Goal: Information Seeking & Learning: Understand process/instructions

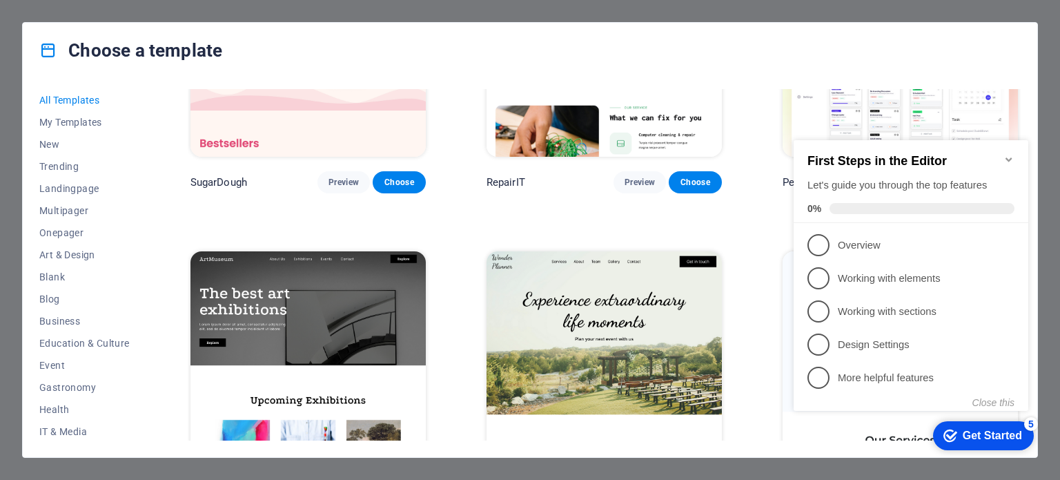
scroll to position [276, 0]
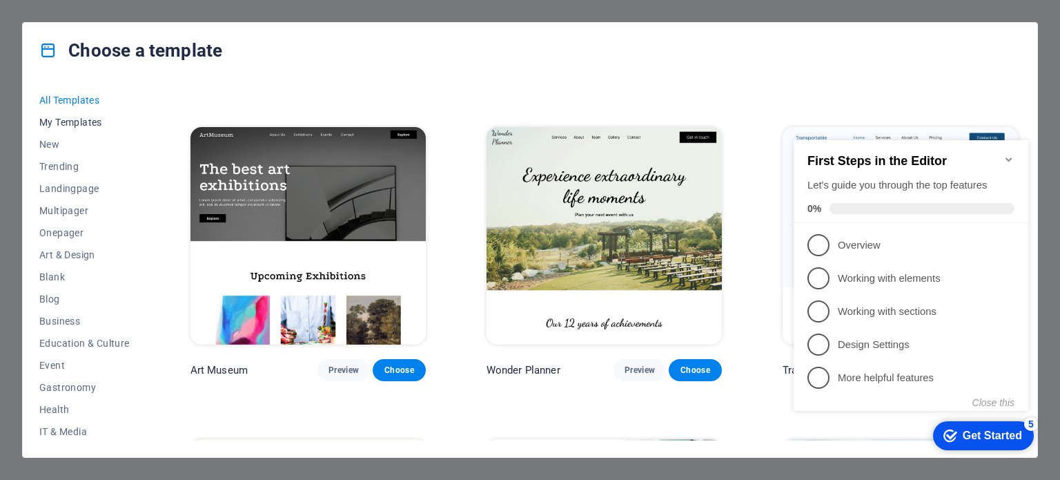
click at [86, 120] on span "My Templates" at bounding box center [84, 122] width 90 height 11
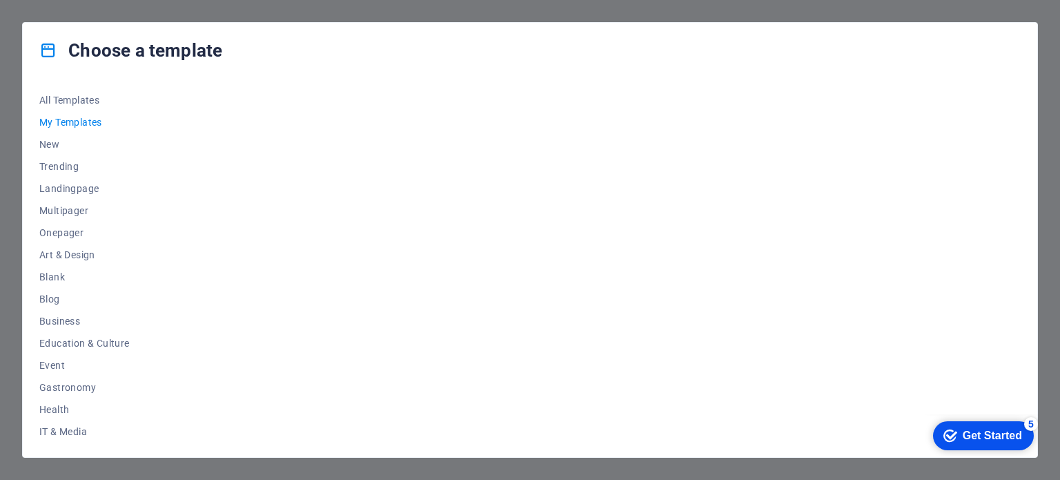
scroll to position [0, 0]
click at [1022, 435] on div "checkmark Get Started 5" at bounding box center [983, 435] width 101 height 29
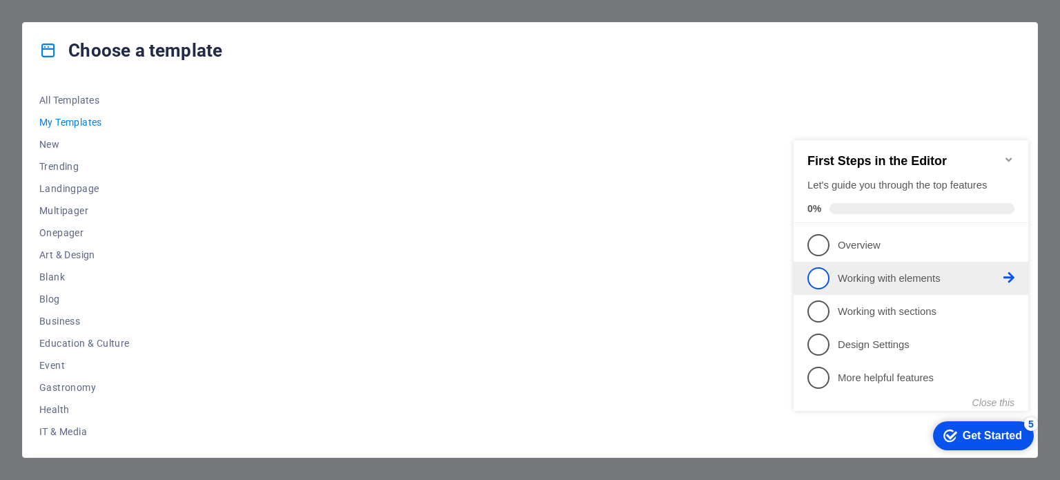
click at [895, 264] on li "2 Working with elements - incomplete" at bounding box center [911, 278] width 235 height 33
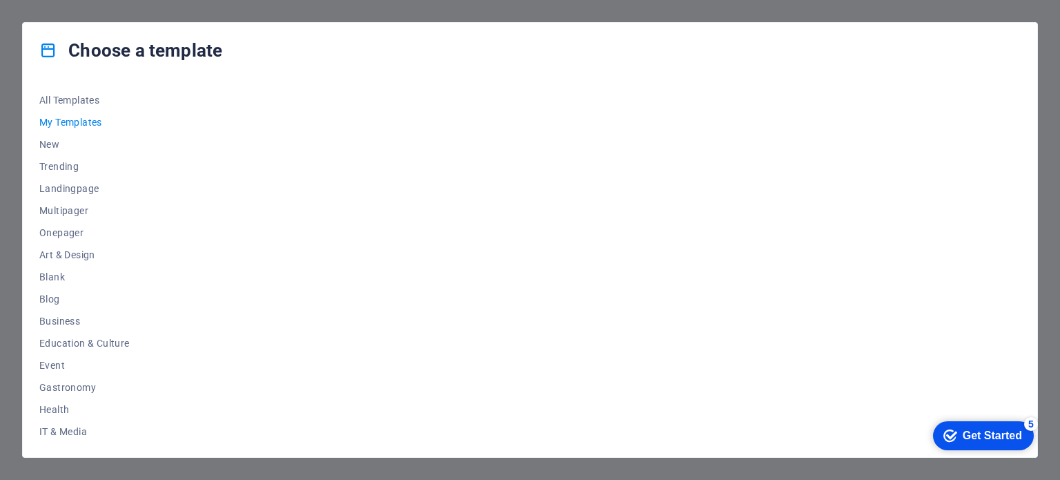
click at [1029, 456] on div "checkmark Get Started 5 First Steps in the Editor Let's guide you through the t…" at bounding box center [980, 434] width 117 height 41
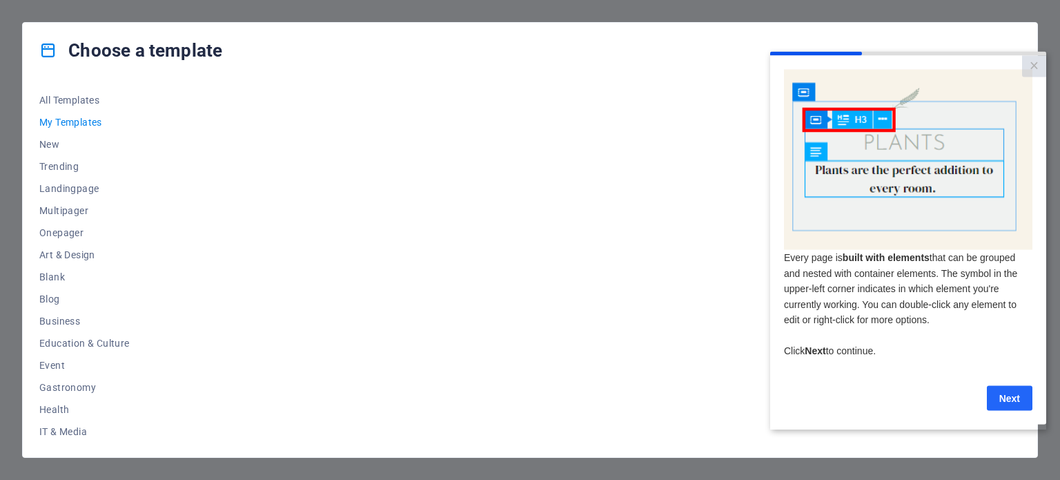
click at [1001, 404] on link "Next" at bounding box center [1010, 397] width 46 height 25
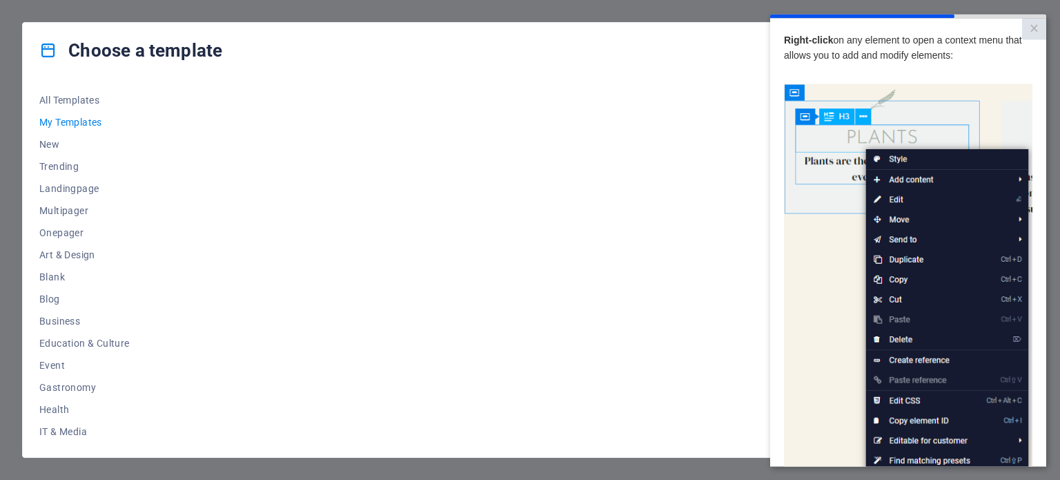
click at [895, 320] on img at bounding box center [908, 279] width 249 height 391
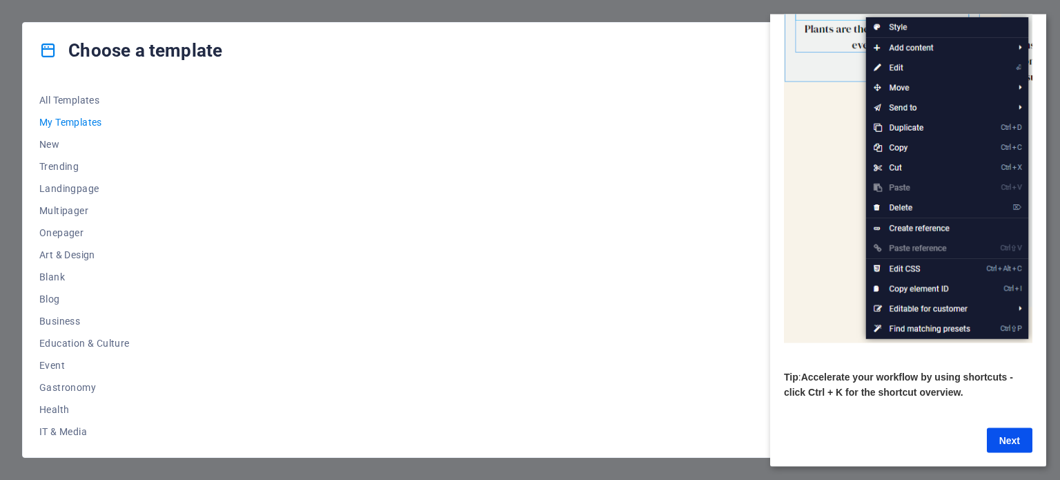
scroll to position [146, 0]
click at [1018, 434] on link "Next" at bounding box center [1010, 439] width 46 height 25
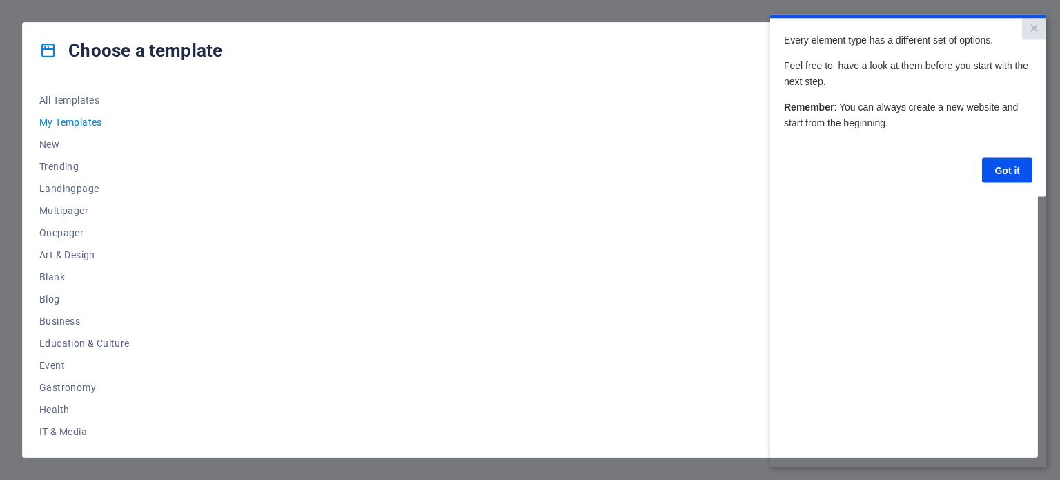
scroll to position [0, 0]
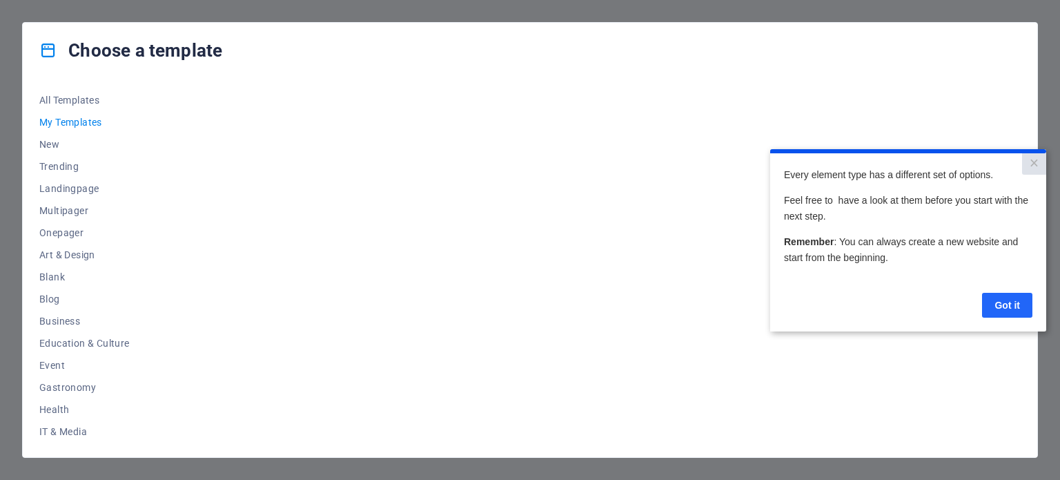
click at [993, 315] on link "Got it" at bounding box center [1007, 304] width 50 height 25
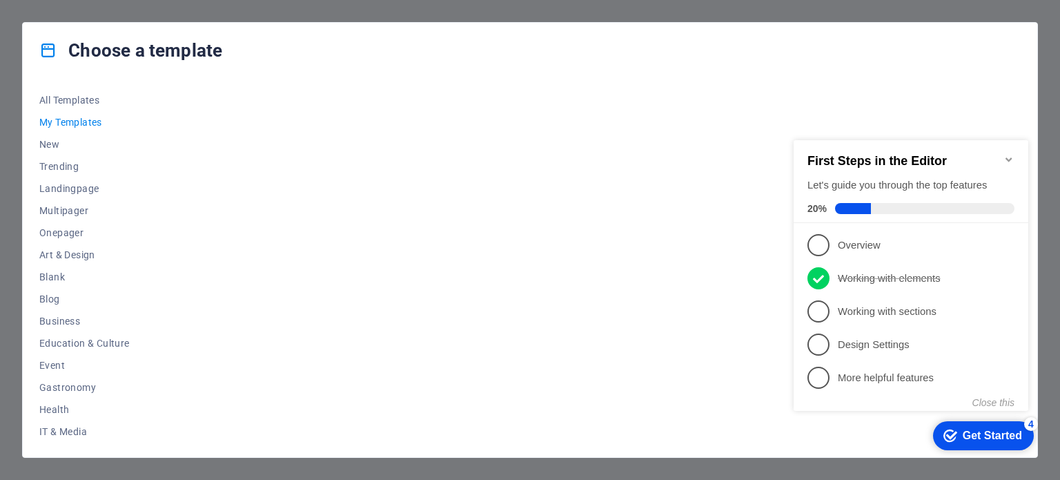
click at [1022, 147] on div "First Steps in the Editor Let's guide you through the top features 20%" at bounding box center [911, 181] width 235 height 83
click at [1016, 150] on div "First Steps in the Editor Let's guide you through the top features 20%" at bounding box center [911, 181] width 235 height 83
click at [57, 165] on span "Trending" at bounding box center [84, 166] width 90 height 11
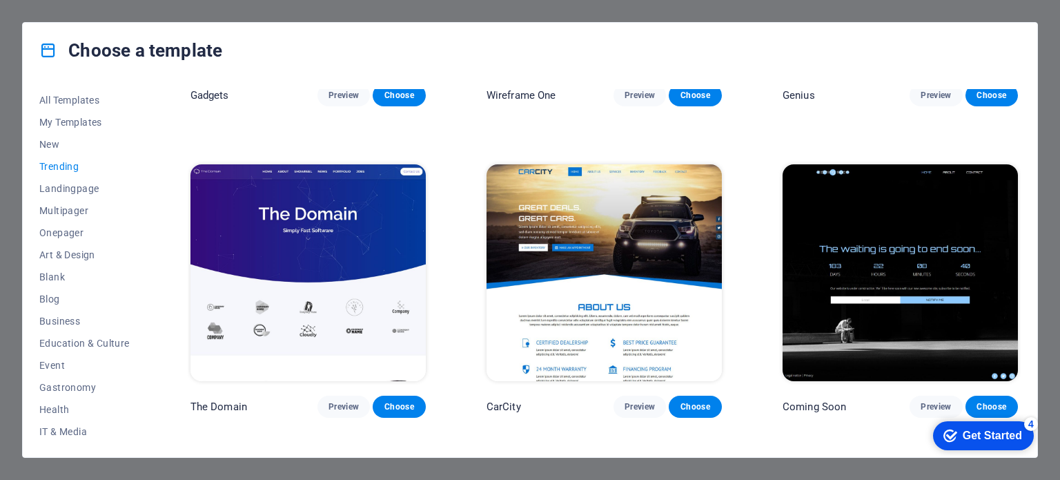
drag, startPoint x: 938, startPoint y: 398, endPoint x: 907, endPoint y: 26, distance: 373.4
click at [1022, 17] on div "Choose a template All Templates My Templates New Trending Landingpage Multipage…" at bounding box center [530, 240] width 1060 height 480
click at [1050, 16] on div "Choose a template All Templates My Templates New Trending Landingpage Multipage…" at bounding box center [530, 240] width 1060 height 480
